Goal: Information Seeking & Learning: Learn about a topic

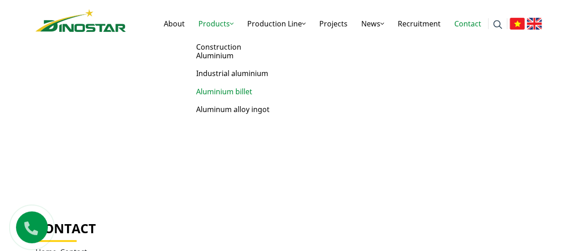
click at [226, 95] on link "Aluminium billet" at bounding box center [237, 92] width 91 height 18
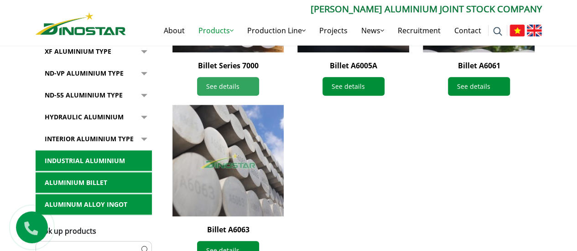
scroll to position [365, 0]
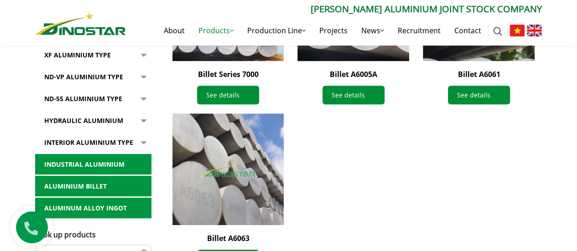
click at [145, 120] on button "button" at bounding box center [142, 120] width 18 height 21
click at [78, 119] on link "Hydraulic Aluminium" at bounding box center [93, 120] width 116 height 21
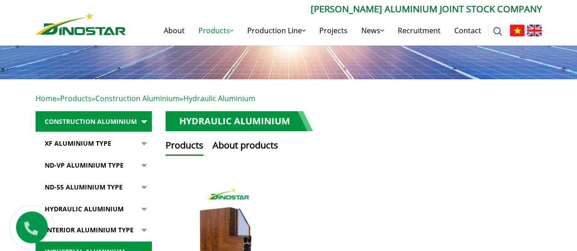
scroll to position [91, 0]
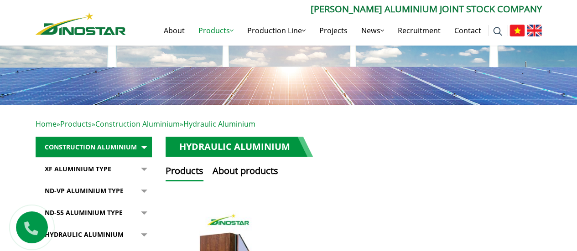
click at [519, 30] on img at bounding box center [516, 31] width 15 height 12
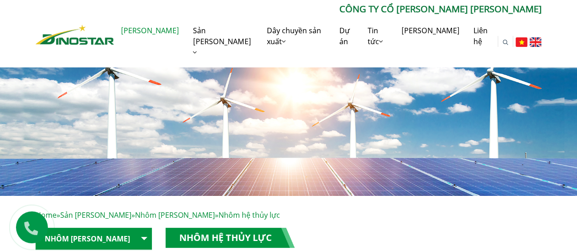
click at [152, 31] on link "Giới thiệu" at bounding box center [150, 30] width 72 height 29
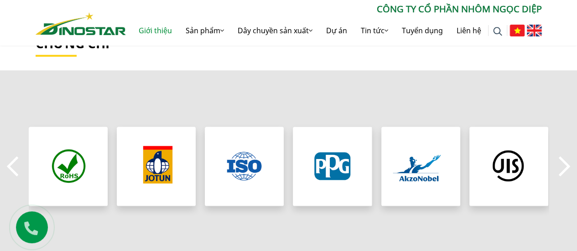
scroll to position [821, 0]
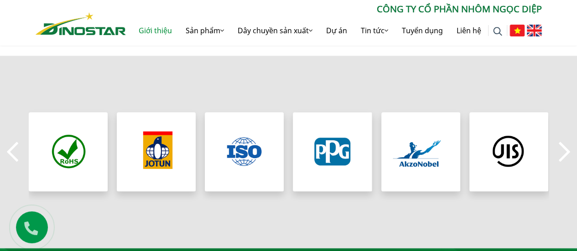
click at [564, 149] on button "Next" at bounding box center [565, 152] width 18 height 32
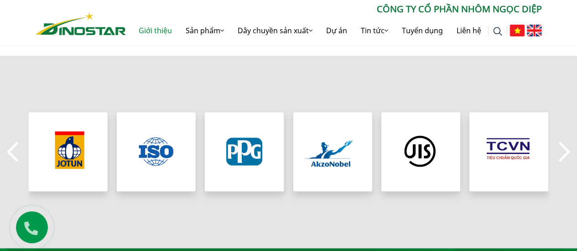
click at [564, 149] on button "Next" at bounding box center [565, 152] width 18 height 32
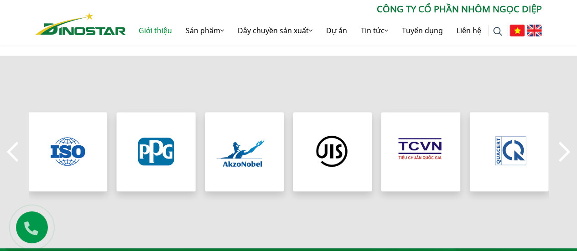
click at [564, 149] on button "Next" at bounding box center [565, 152] width 18 height 32
click at [566, 150] on button "Next" at bounding box center [565, 152] width 18 height 32
click at [14, 156] on button "Previous" at bounding box center [13, 152] width 18 height 32
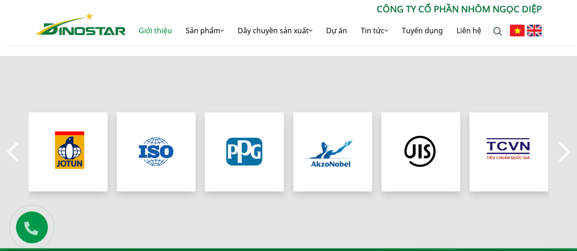
click at [14, 156] on button "Previous" at bounding box center [13, 152] width 18 height 32
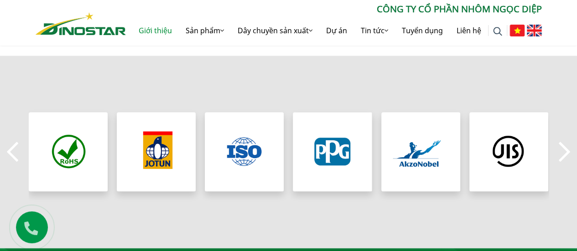
click at [14, 156] on button "Previous" at bounding box center [13, 152] width 18 height 32
click at [58, 162] on img "1 / 8" at bounding box center [68, 151] width 84 height 84
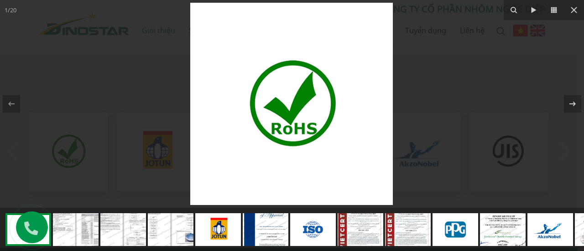
click at [37, 88] on div at bounding box center [292, 104] width 584 height 208
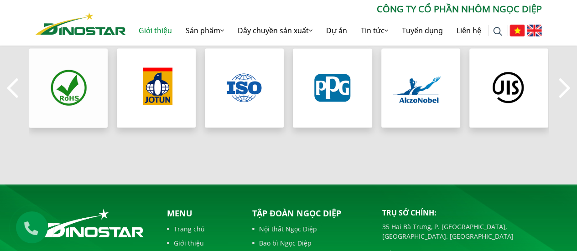
scroll to position [867, 0]
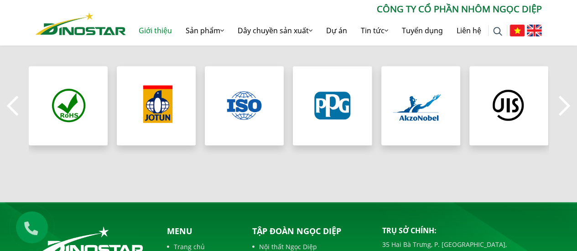
click at [566, 113] on button "Next" at bounding box center [565, 106] width 18 height 32
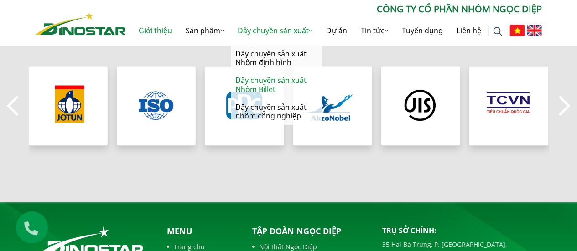
click at [267, 83] on link "Dây chuyền sản xuất Nhôm Billet" at bounding box center [276, 85] width 91 height 26
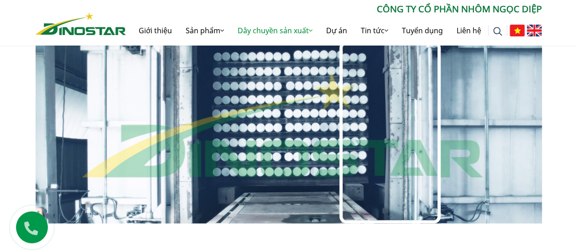
scroll to position [775, 0]
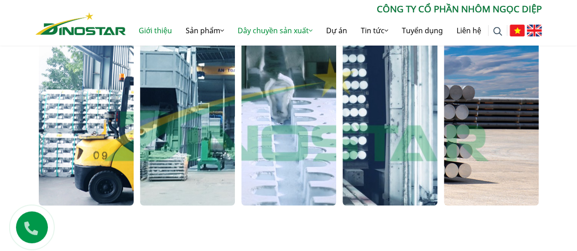
click at [156, 32] on link "Giới thiệu" at bounding box center [155, 30] width 47 height 29
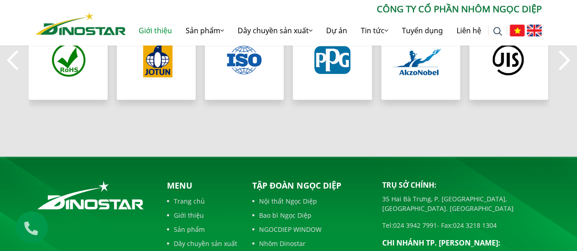
scroll to position [867, 0]
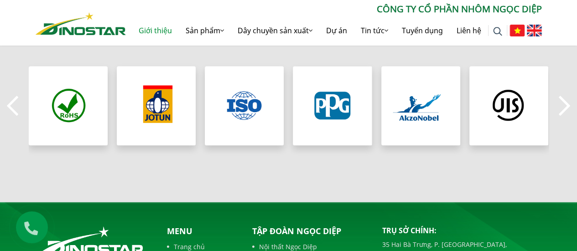
click at [565, 105] on button "Next" at bounding box center [565, 106] width 18 height 32
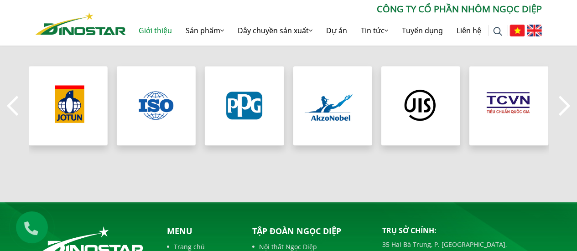
click at [14, 104] on button "Previous" at bounding box center [13, 106] width 18 height 32
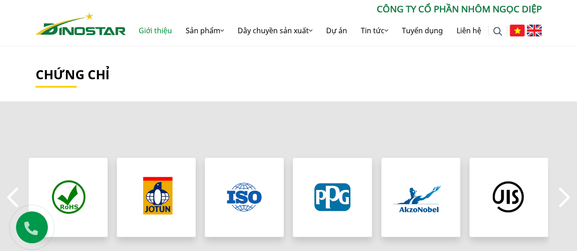
scroll to position [821, 0]
